Goal: Book appointment/travel/reservation

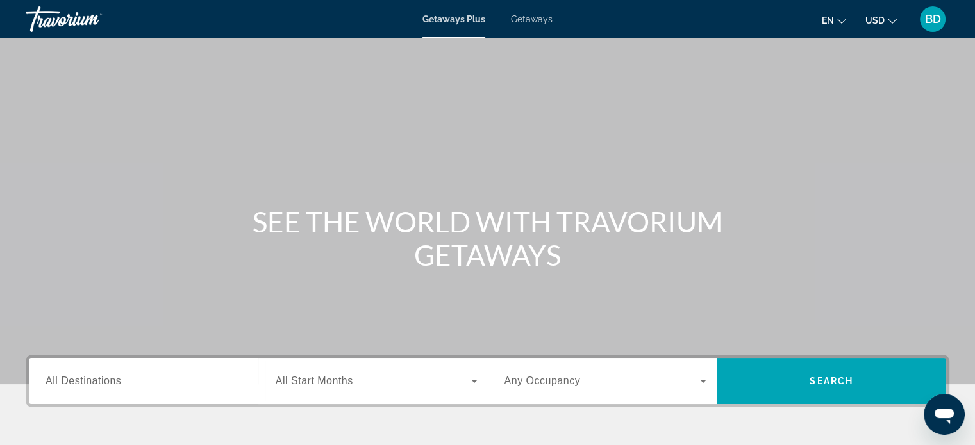
click at [122, 381] on input "Destination All Destinations" at bounding box center [146, 381] width 202 height 15
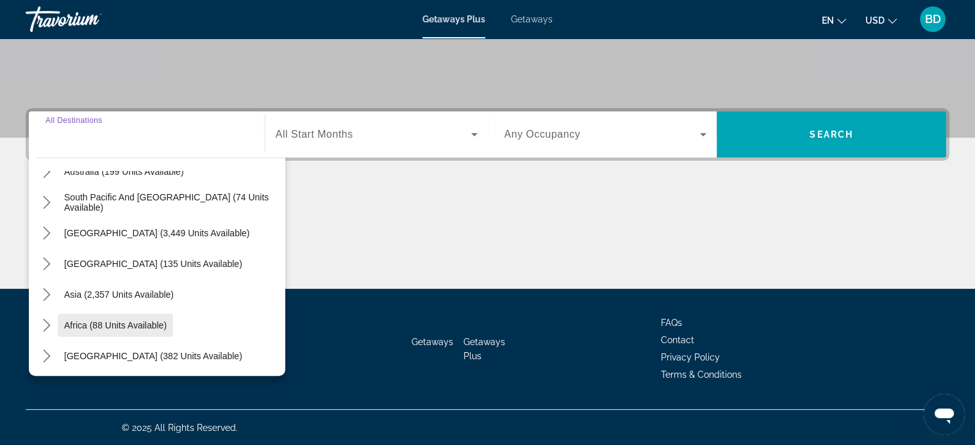
scroll to position [208, 0]
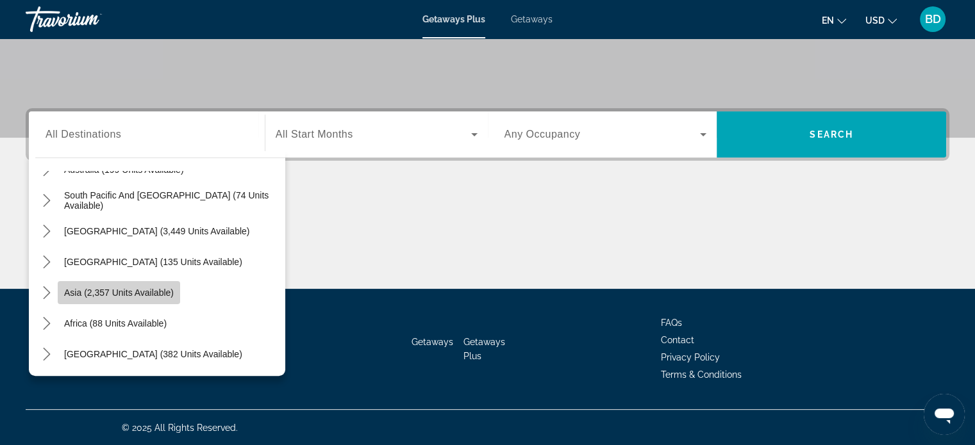
click at [118, 289] on span "Asia (2,357 units available)" at bounding box center [119, 293] width 110 height 10
type input "**********"
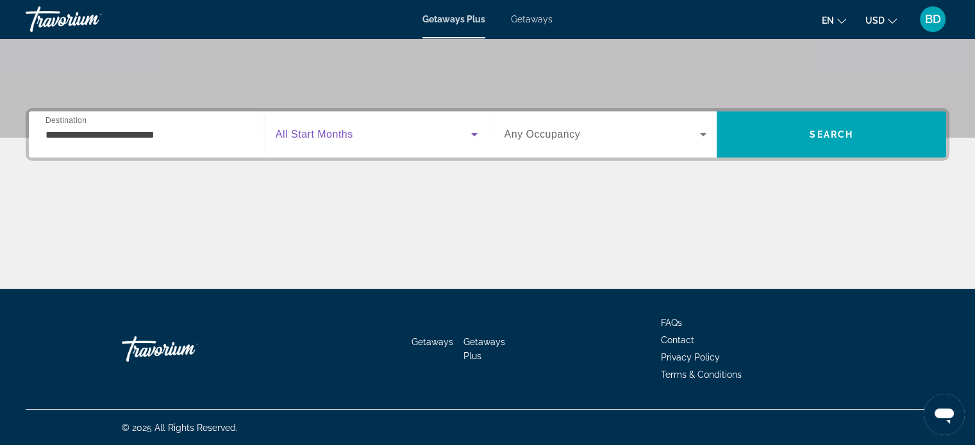
click at [347, 127] on span "Search widget" at bounding box center [373, 134] width 195 height 15
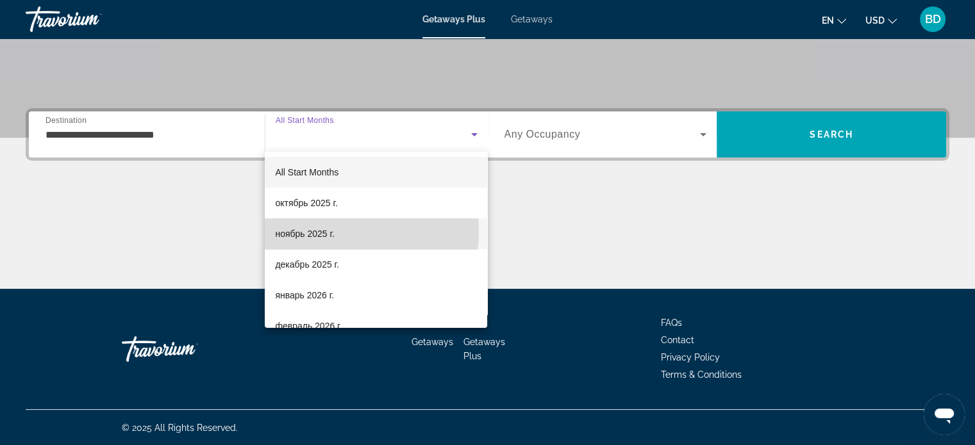
click at [318, 231] on span "ноябрь 2025 г." at bounding box center [304, 233] width 59 height 15
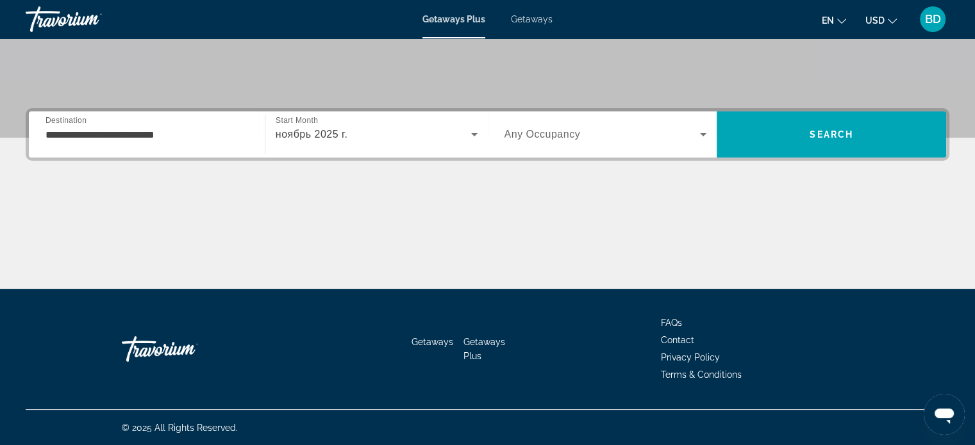
click at [577, 136] on span "Any Occupancy" at bounding box center [542, 134] width 76 height 11
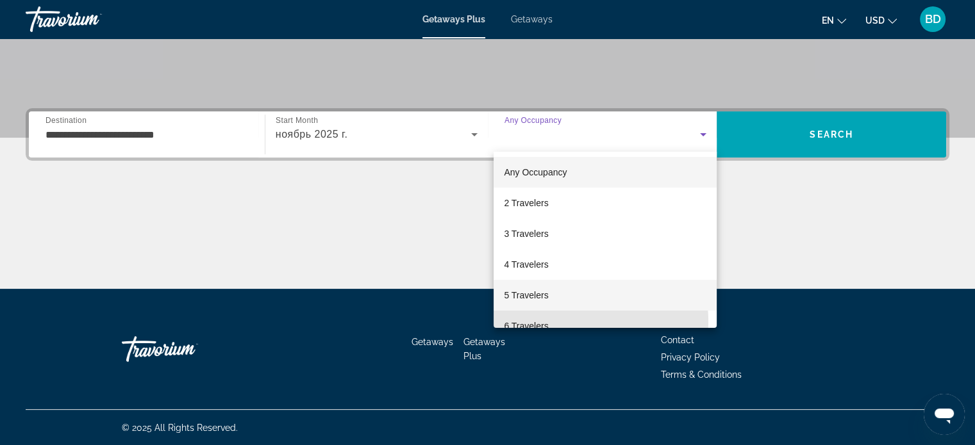
drag, startPoint x: 536, startPoint y: 322, endPoint x: 655, endPoint y: 277, distance: 128.2
click at [536, 322] on span "6 Travelers" at bounding box center [526, 325] width 44 height 15
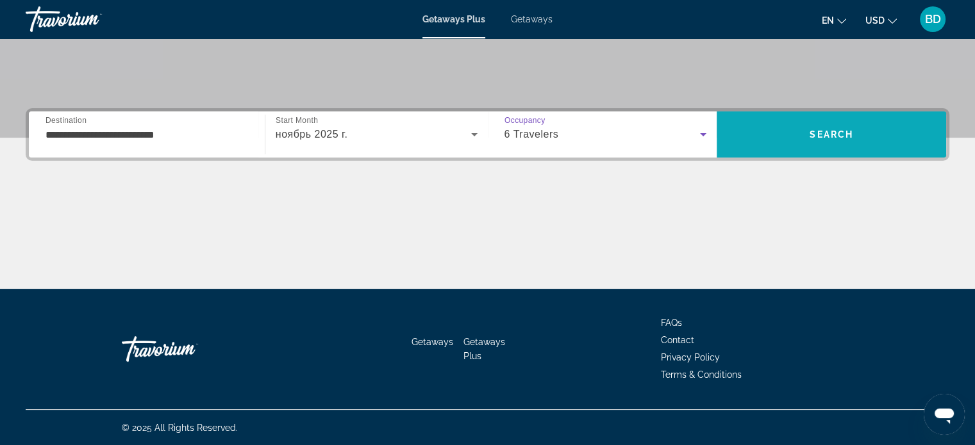
click at [834, 140] on span "Search" at bounding box center [830, 134] width 229 height 31
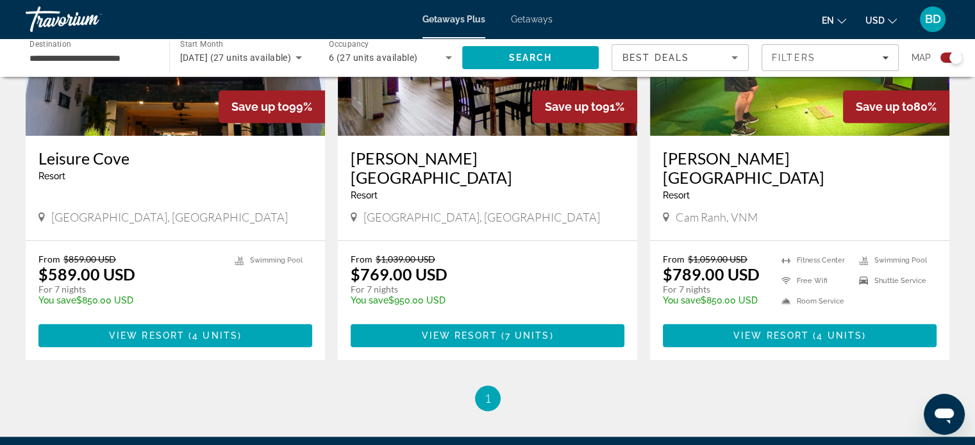
scroll to position [1025, 0]
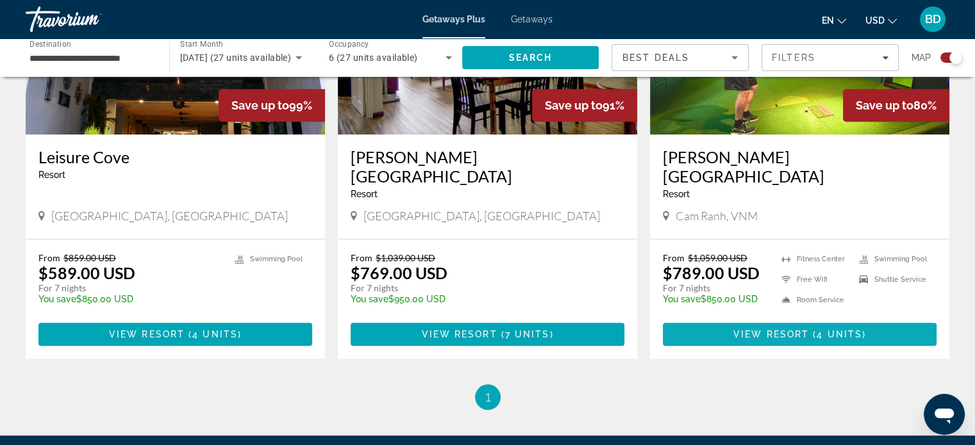
click at [829, 329] on span "4 units" at bounding box center [838, 334] width 45 height 10
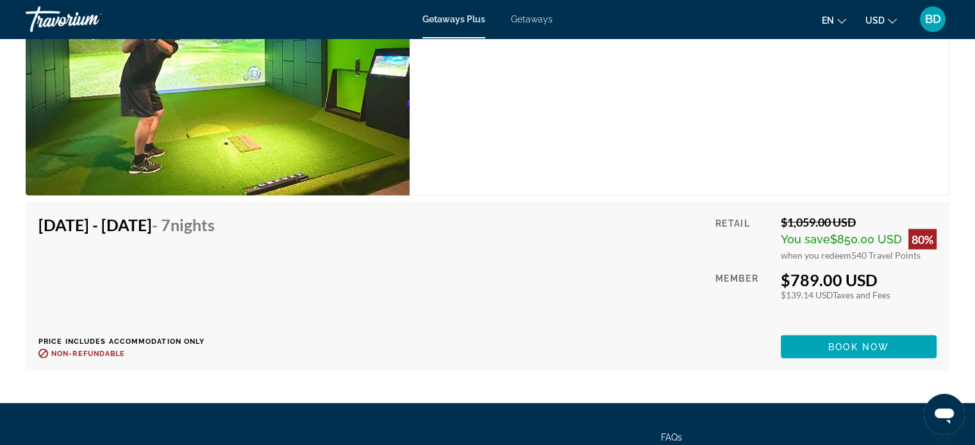
scroll to position [2388, 0]
